Goal: Information Seeking & Learning: Learn about a topic

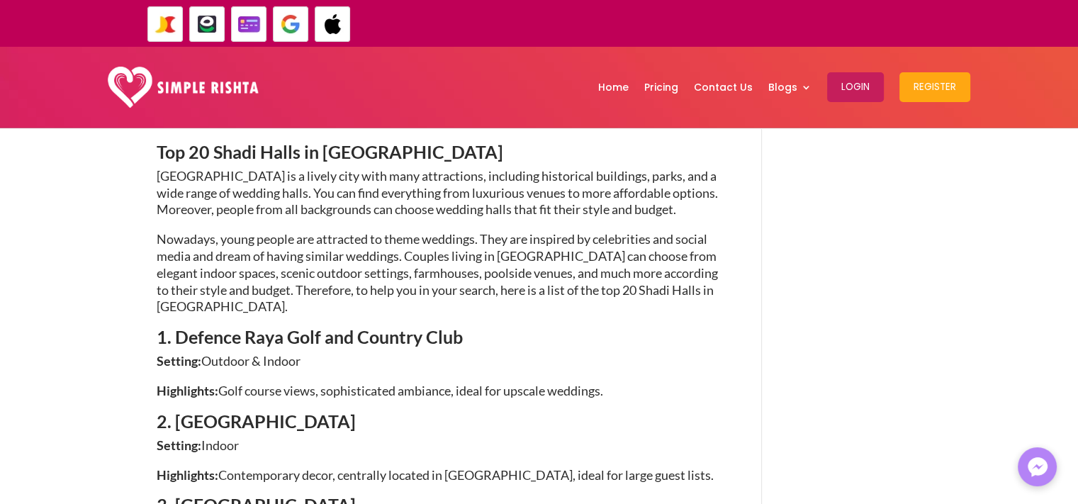
scroll to position [810, 0]
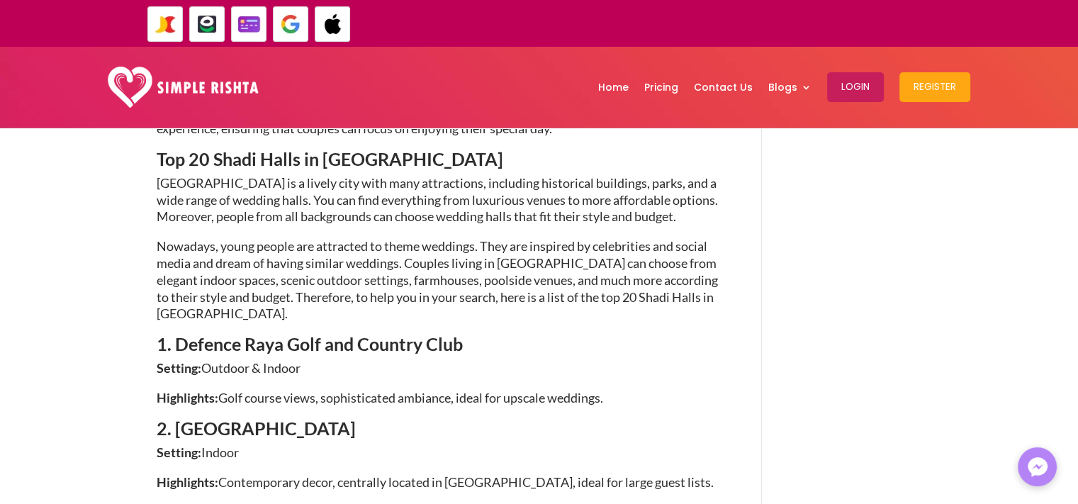
click at [389, 333] on span "1. Defence Raya Golf and Country Club" at bounding box center [310, 343] width 306 height 21
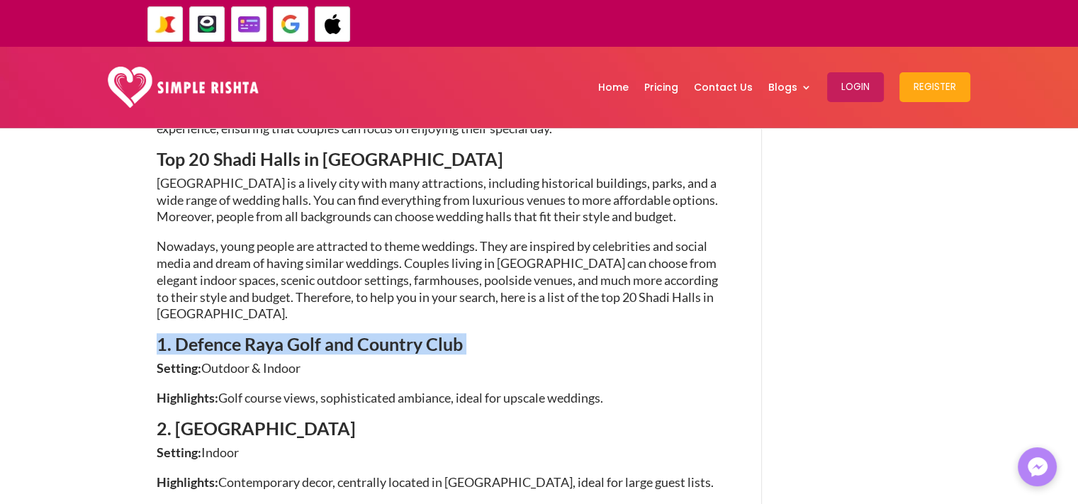
click at [389, 333] on span "1. Defence Raya Golf and Country Club" at bounding box center [310, 343] width 306 height 21
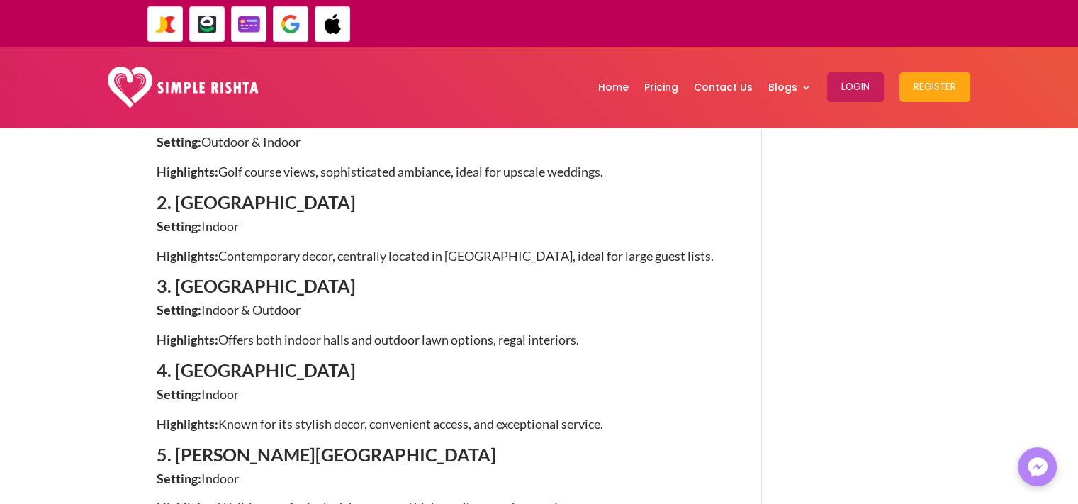
scroll to position [1022, 0]
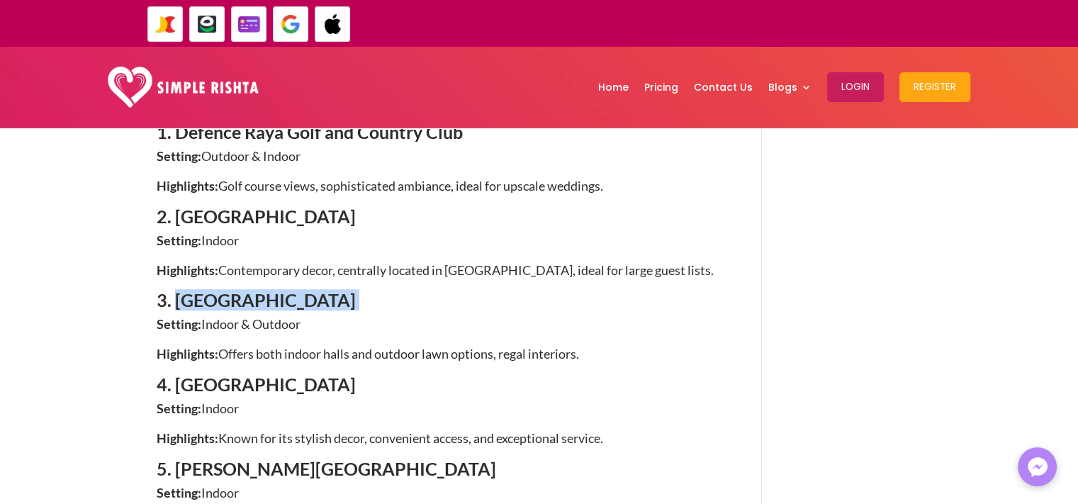
drag, startPoint x: 324, startPoint y: 242, endPoint x: 175, endPoint y: 232, distance: 149.1
click at [175, 291] on h4 "3. [GEOGRAPHIC_DATA]" at bounding box center [438, 303] width 563 height 25
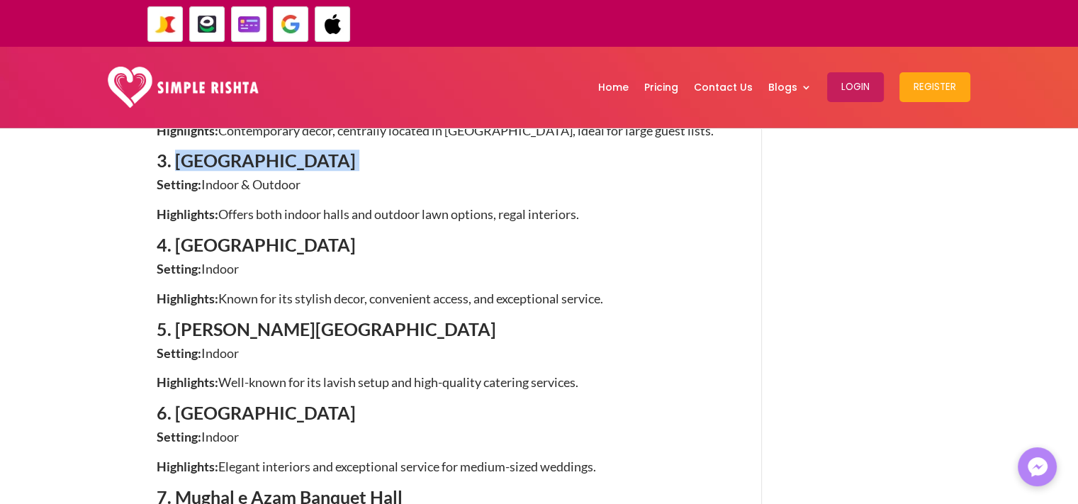
scroll to position [1167, 0]
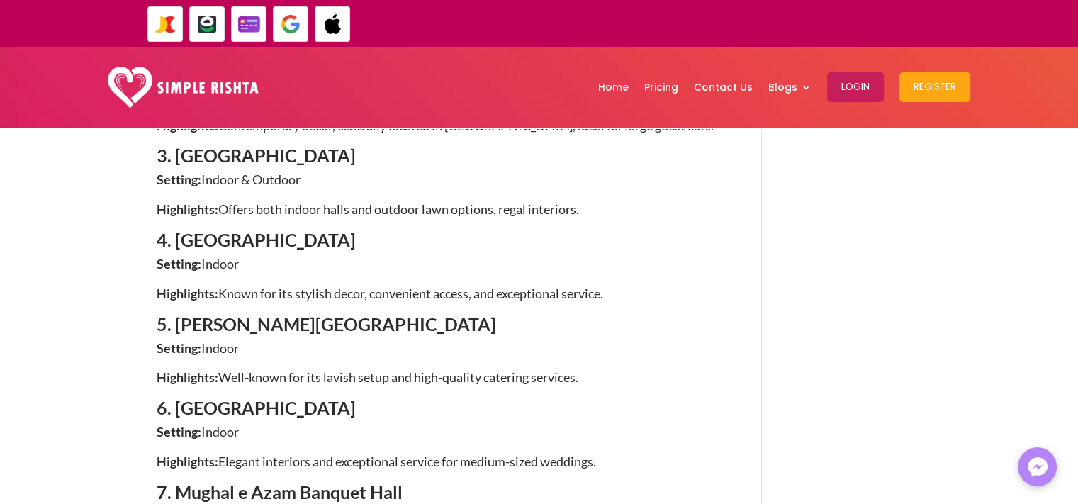
click at [304, 315] on h4 "5. [PERSON_NAME][GEOGRAPHIC_DATA]" at bounding box center [438, 327] width 563 height 25
click at [311, 313] on span "5. [PERSON_NAME][GEOGRAPHIC_DATA]" at bounding box center [326, 323] width 339 height 21
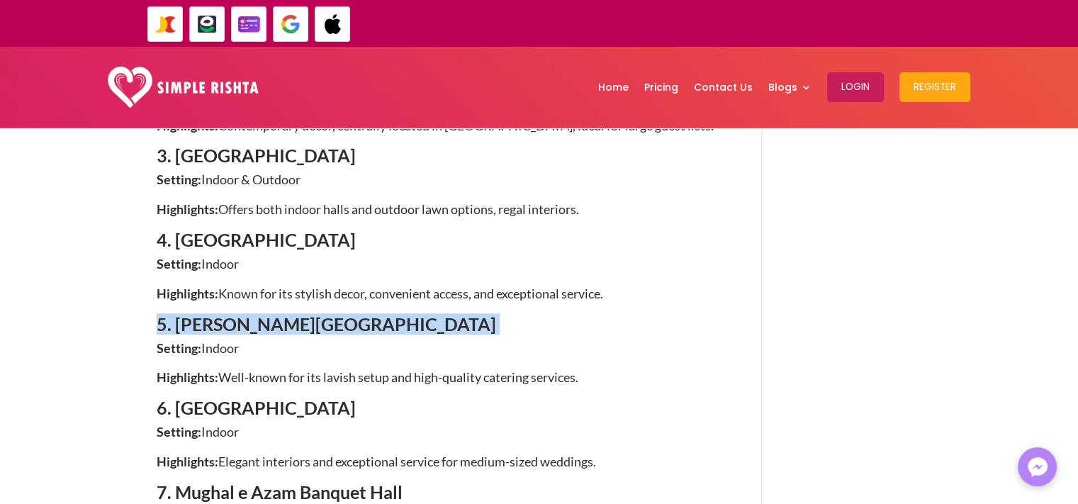
click at [311, 313] on span "5. [PERSON_NAME][GEOGRAPHIC_DATA]" at bounding box center [326, 323] width 339 height 21
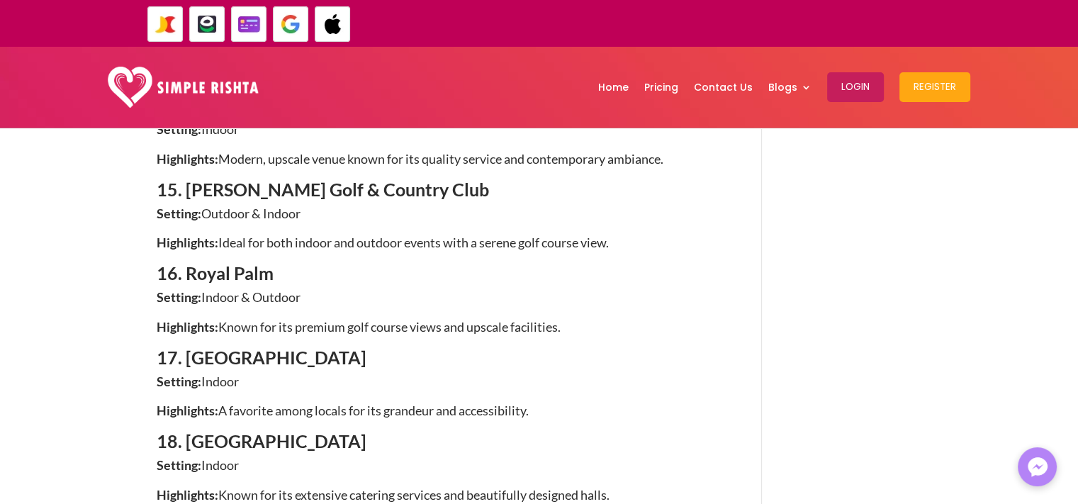
scroll to position [2239, 0]
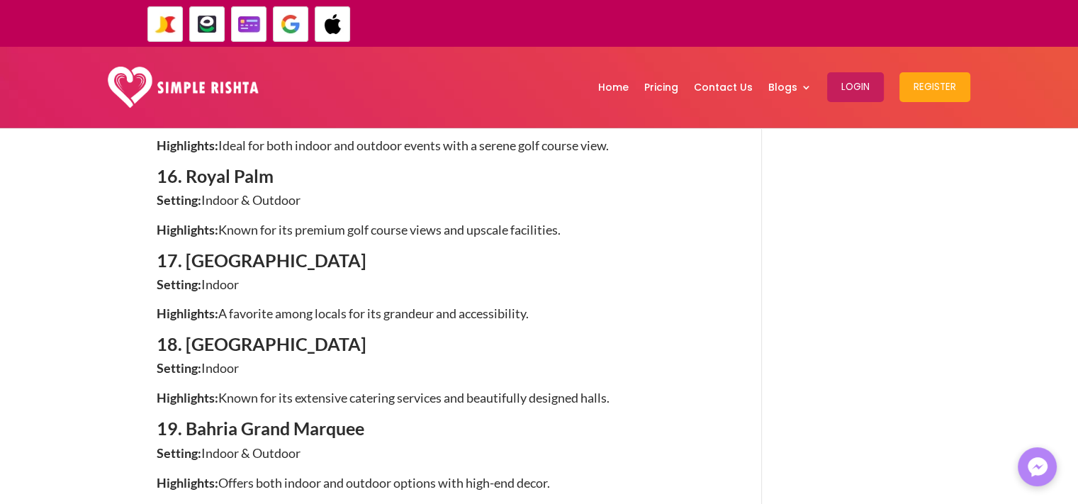
click at [269, 249] on span "17. [GEOGRAPHIC_DATA]" at bounding box center [262, 259] width 210 height 21
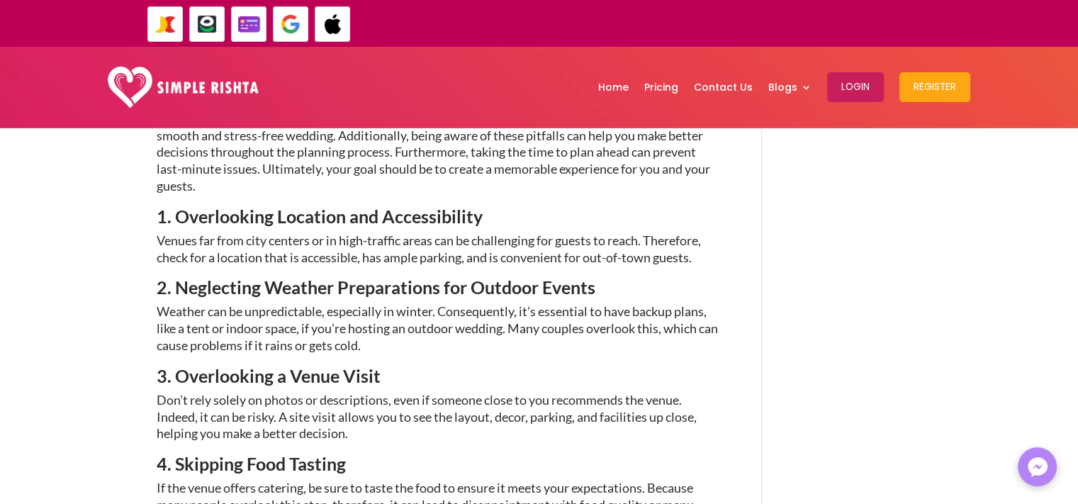
scroll to position [3579, 0]
